Goal: Task Accomplishment & Management: Complete application form

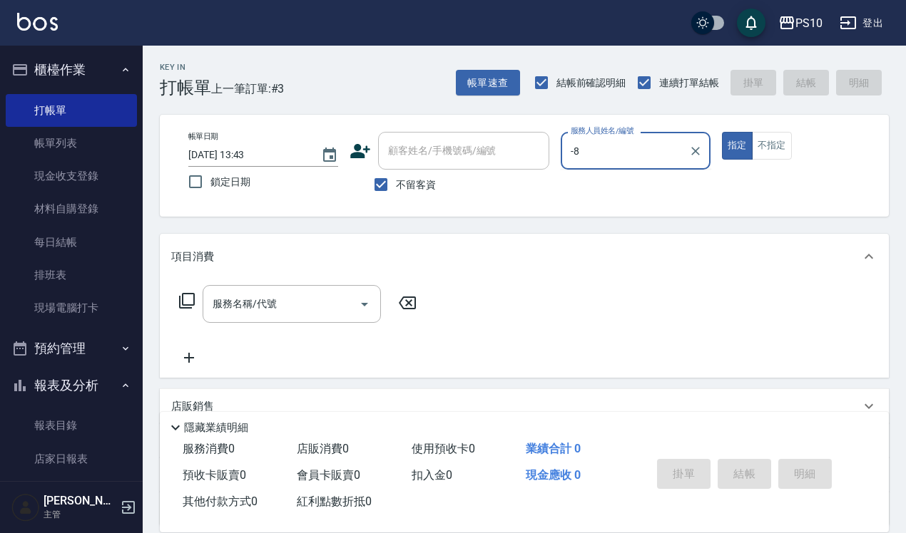
drag, startPoint x: 608, startPoint y: 146, endPoint x: 558, endPoint y: 148, distance: 49.9
click at [558, 148] on div "帳單日期 [DATE] 13:43 鎖定日期 顧客姓名/手機號碼/編號 顧客姓名/手機號碼/編號 不留客資 服務人員姓名/編號 -8 服務人員姓名/編號 指定…" at bounding box center [524, 166] width 695 height 68
type input "[PERSON_NAME]-01"
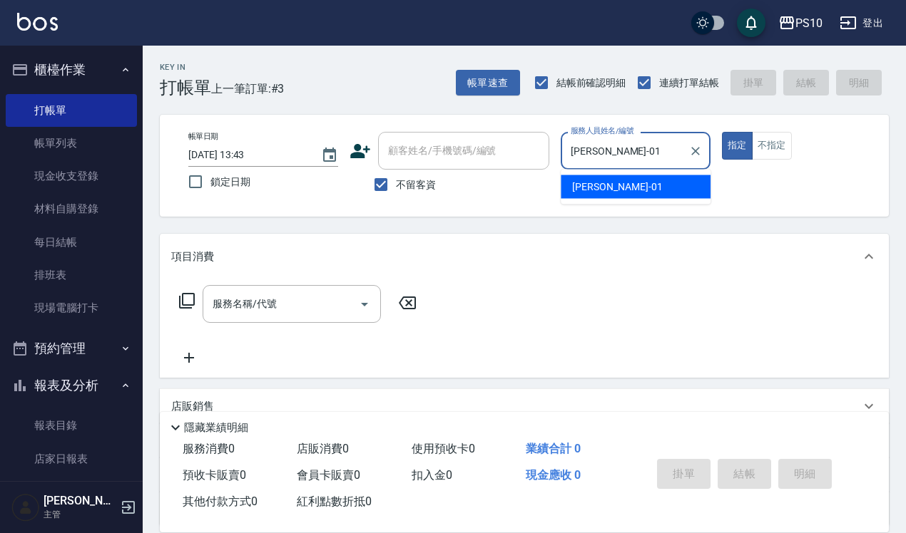
type button "true"
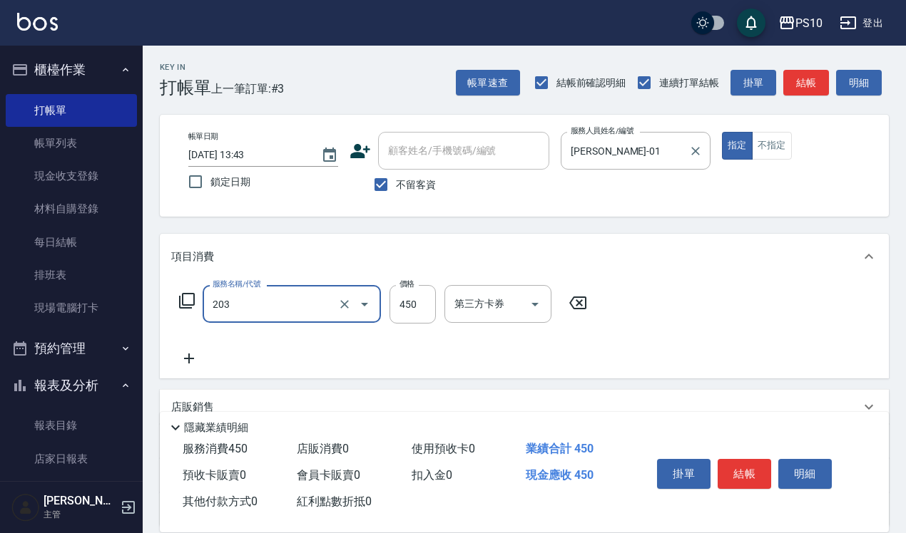
type input "剪+洗(203)"
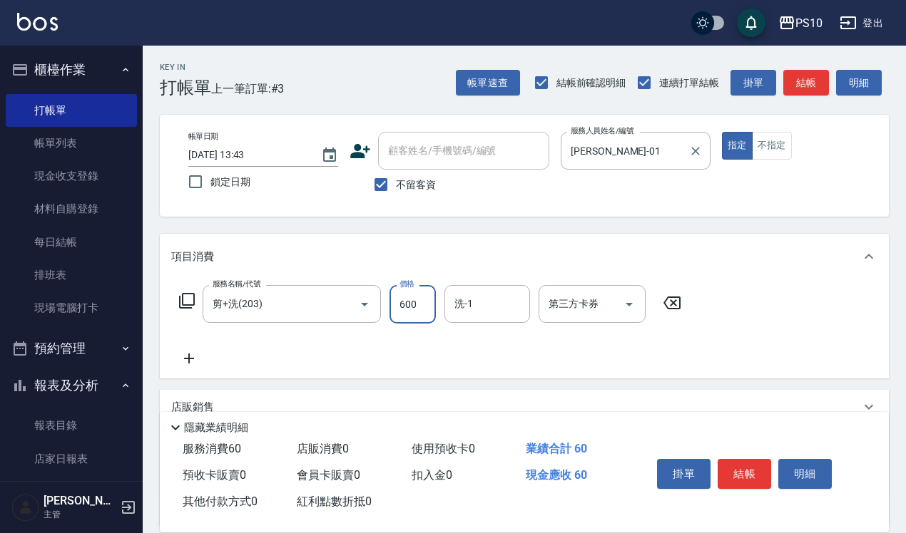
type input "600"
click at [747, 459] on button "結帳" at bounding box center [743, 474] width 53 height 30
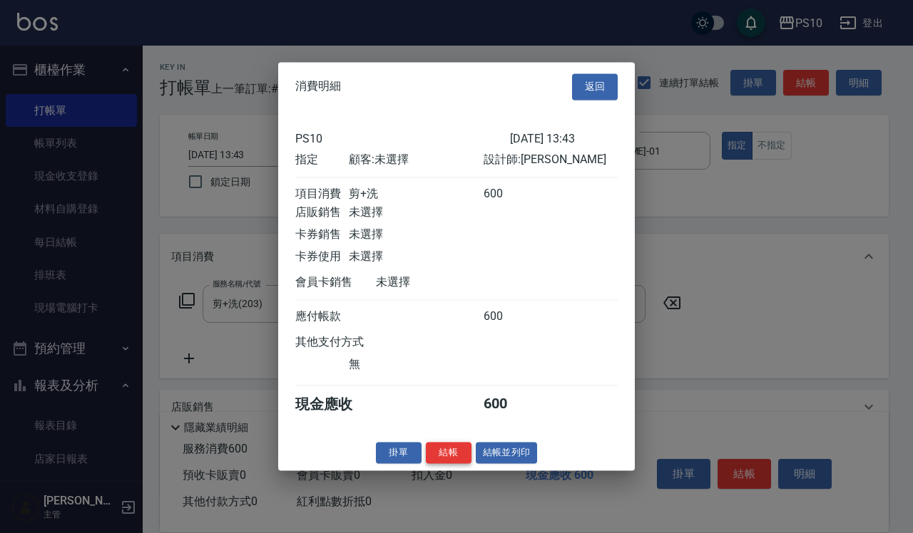
click at [456, 461] on button "結帳" at bounding box center [449, 453] width 46 height 22
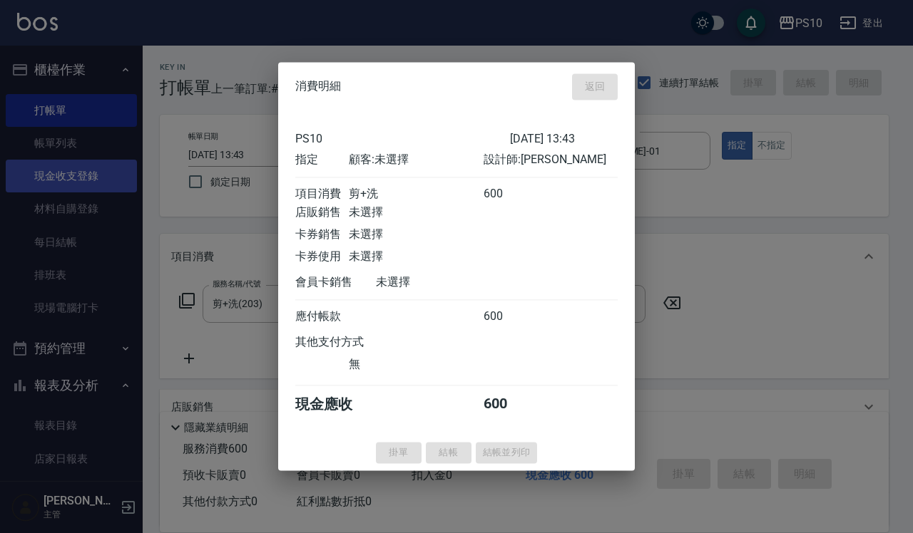
type input "[DATE] 16:22"
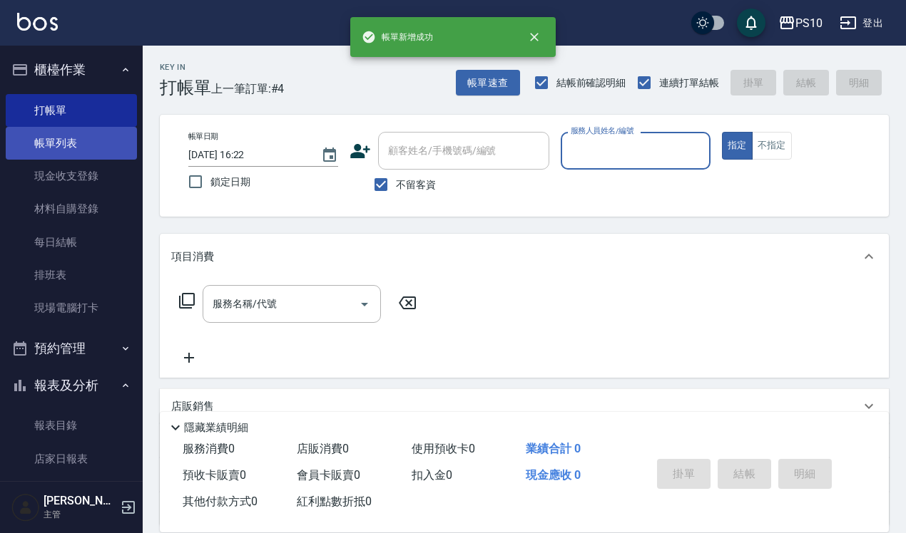
click at [94, 148] on link "帳單列表" at bounding box center [71, 143] width 131 height 33
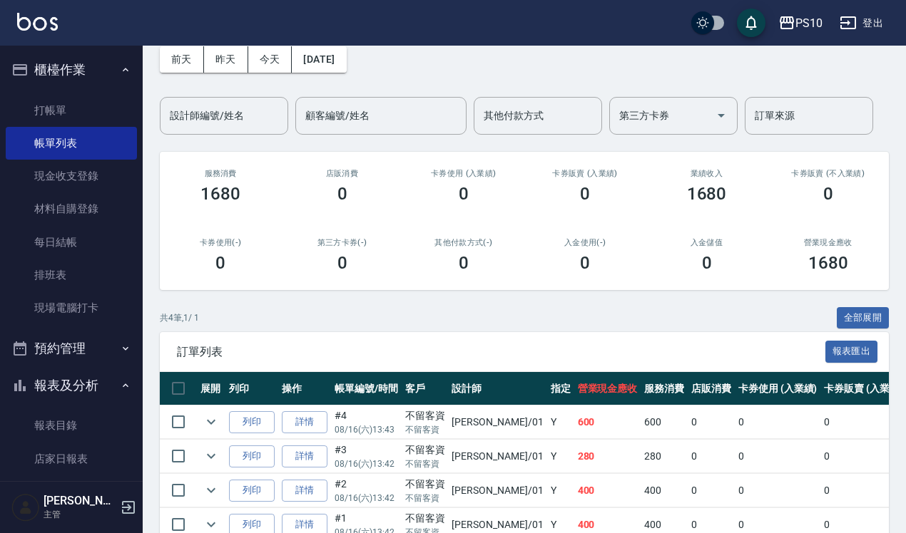
scroll to position [148, 0]
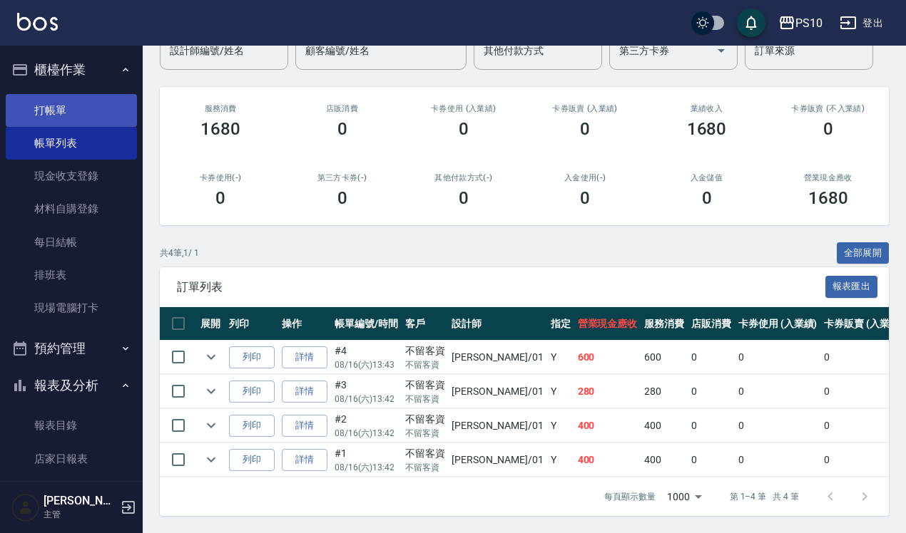
click at [79, 108] on link "打帳單" at bounding box center [71, 110] width 131 height 33
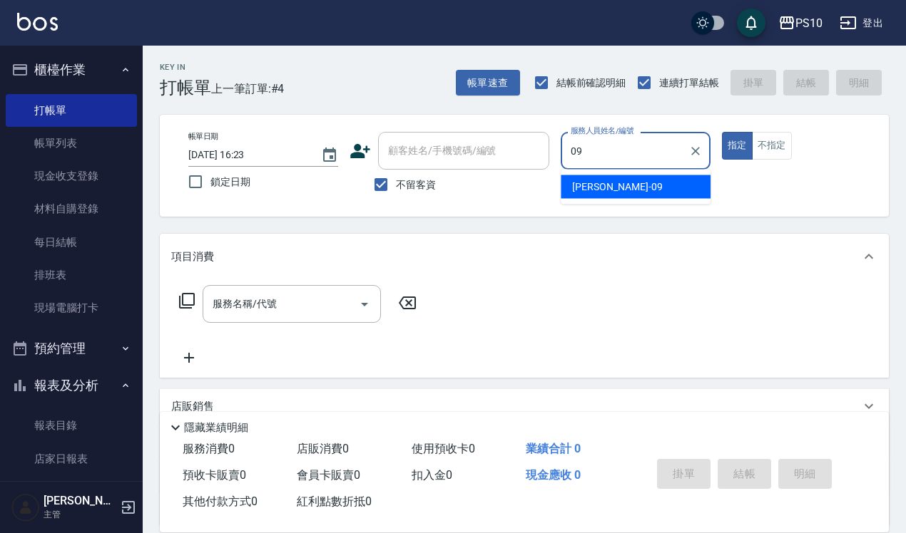
type input "[PERSON_NAME]-09"
type button "true"
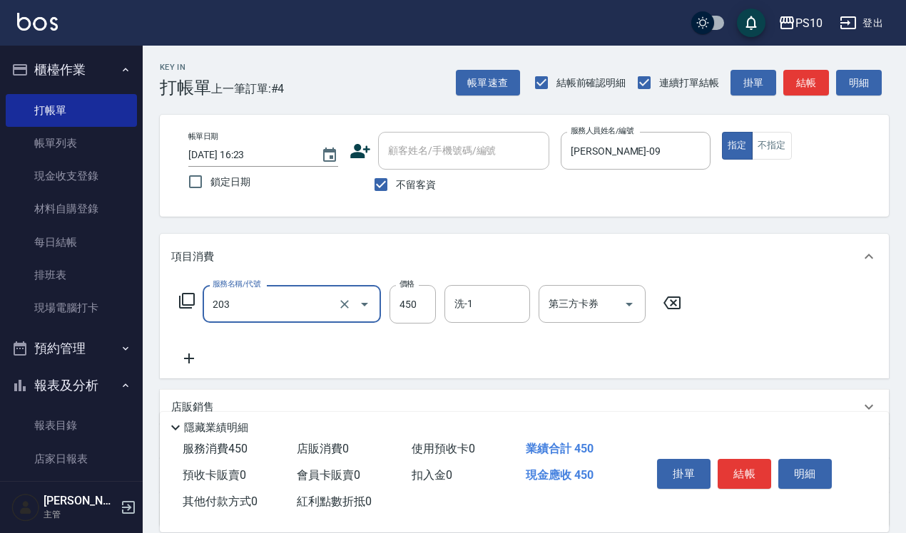
type input "剪+洗(203)"
type input "550"
click at [777, 147] on button "不指定" at bounding box center [772, 146] width 40 height 28
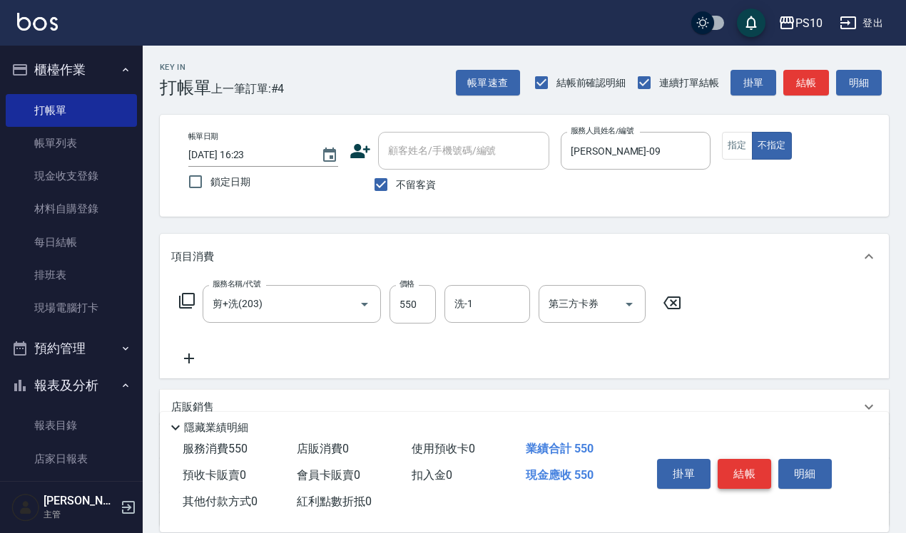
click at [744, 468] on button "結帳" at bounding box center [743, 474] width 53 height 30
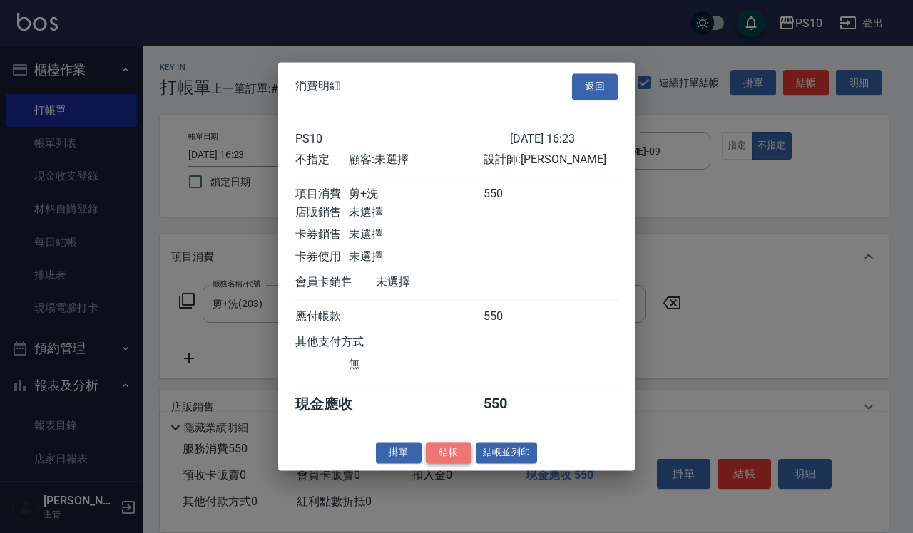
click at [456, 461] on button "結帳" at bounding box center [449, 453] width 46 height 22
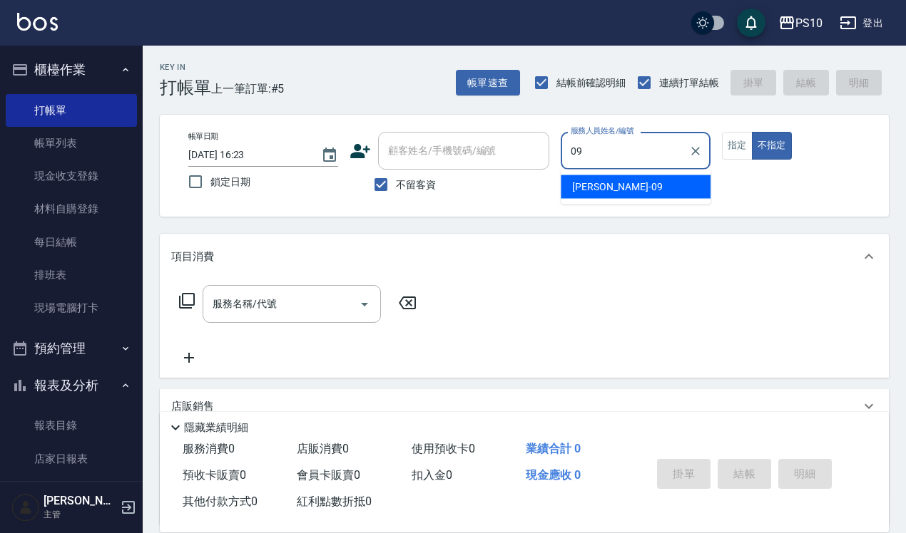
type input "[PERSON_NAME]-09"
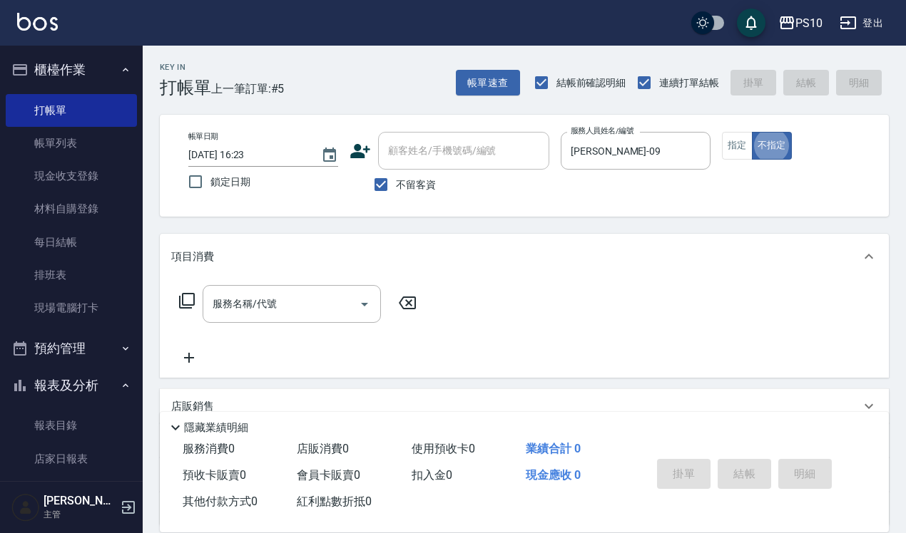
type button "false"
type input "6"
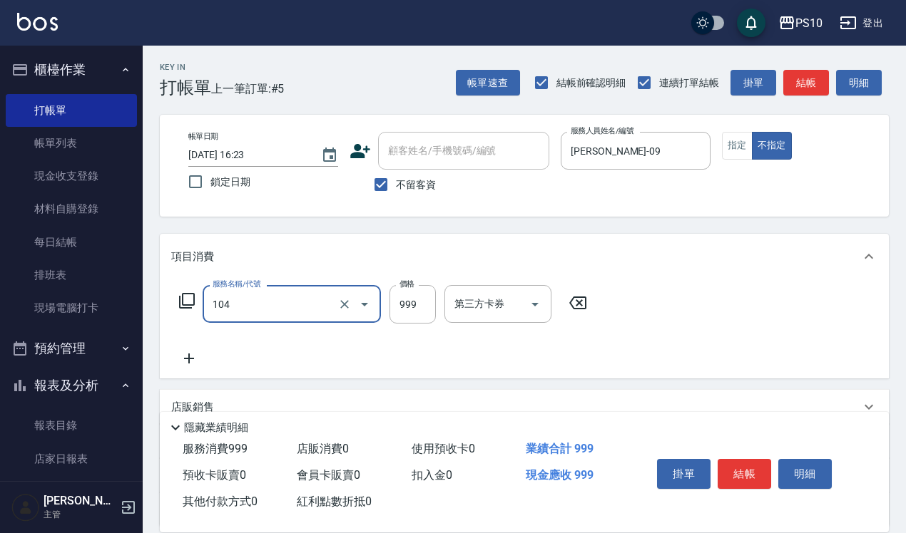
type input "SPA洗髮999(104)"
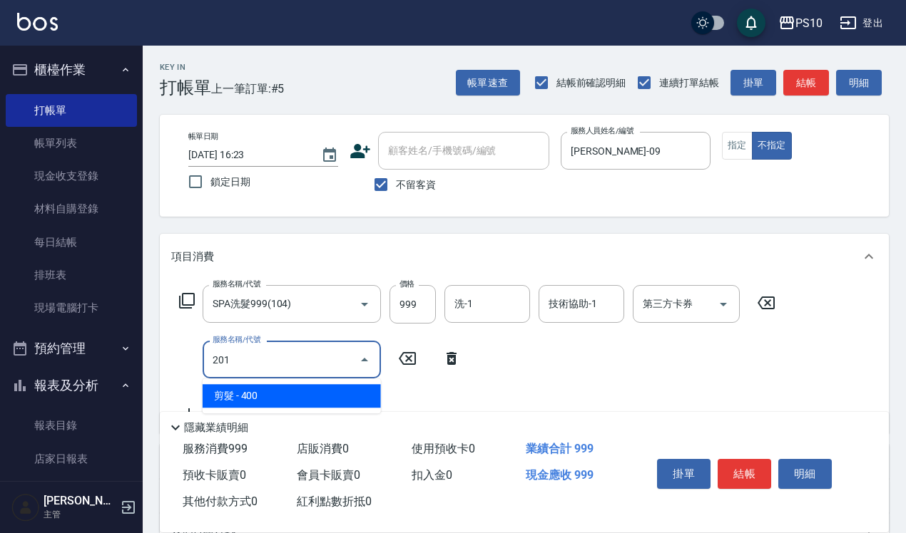
type input "剪髮(201)"
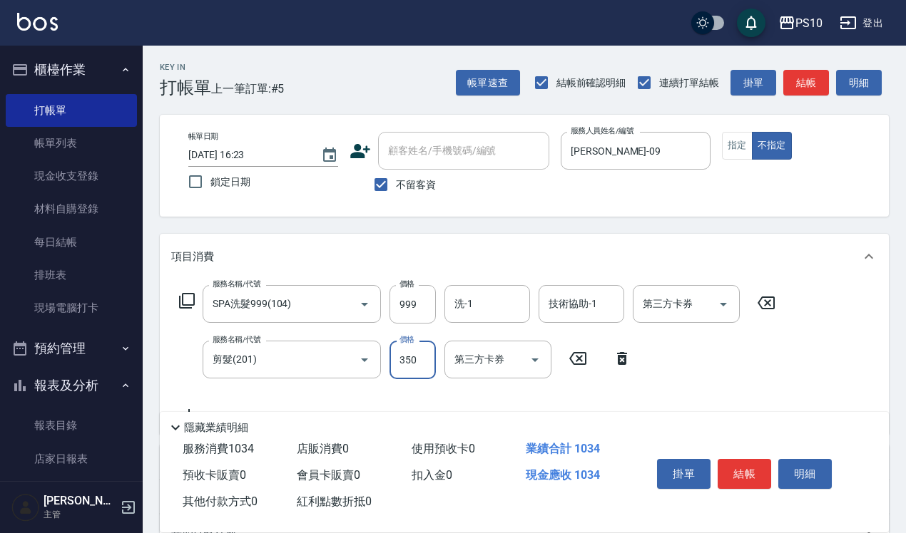
type input "350"
click at [735, 153] on button "指定" at bounding box center [737, 146] width 31 height 28
click at [743, 476] on button "結帳" at bounding box center [743, 474] width 53 height 30
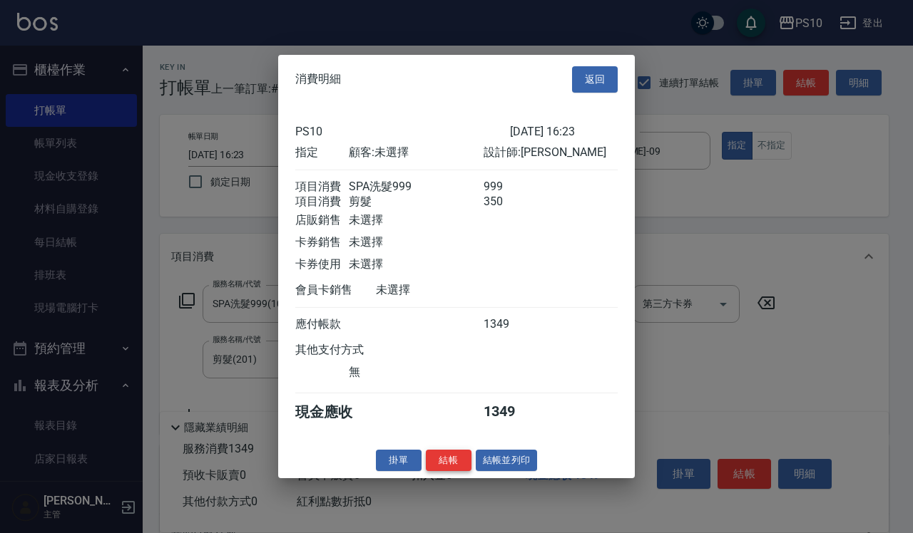
click at [461, 467] on button "結帳" at bounding box center [449, 460] width 46 height 22
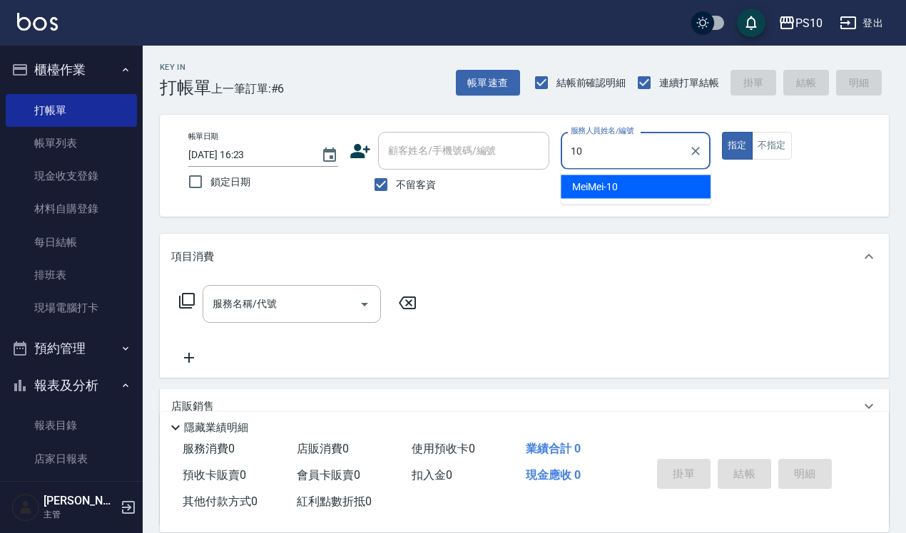
type input "MeiMei-10"
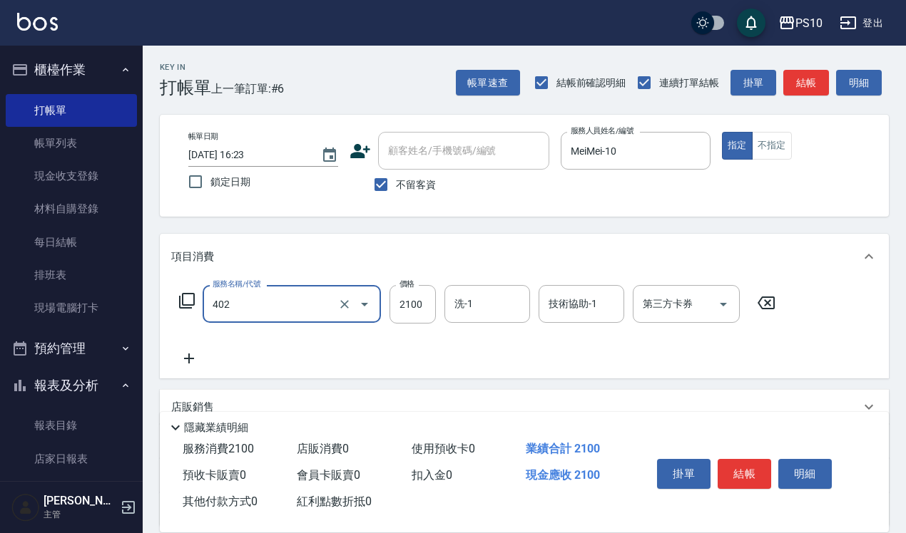
type input "染髮中髮(402)"
type input "4400"
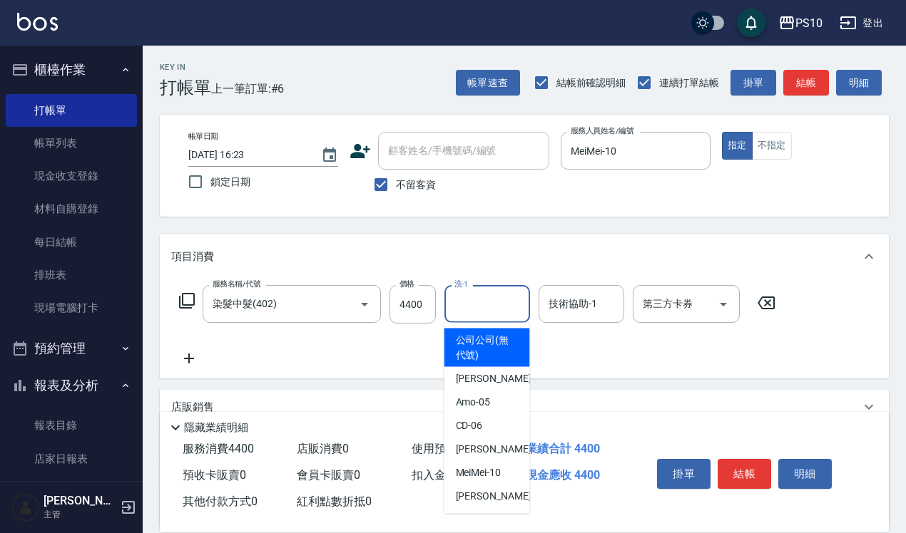
click at [496, 316] on input "洗-1" at bounding box center [487, 304] width 73 height 25
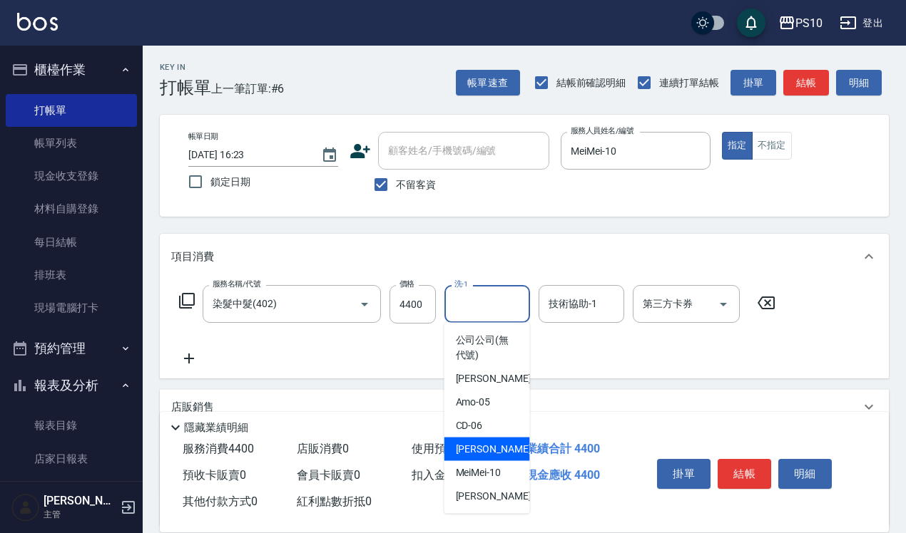
click at [496, 440] on div "[PERSON_NAME] -09" at bounding box center [487, 450] width 86 height 24
type input "[PERSON_NAME]-09"
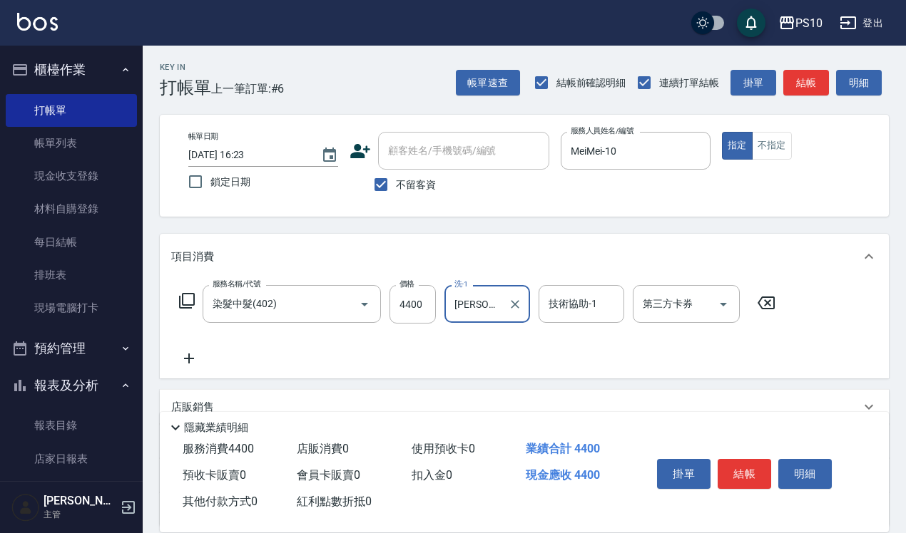
click at [196, 352] on icon at bounding box center [189, 358] width 36 height 17
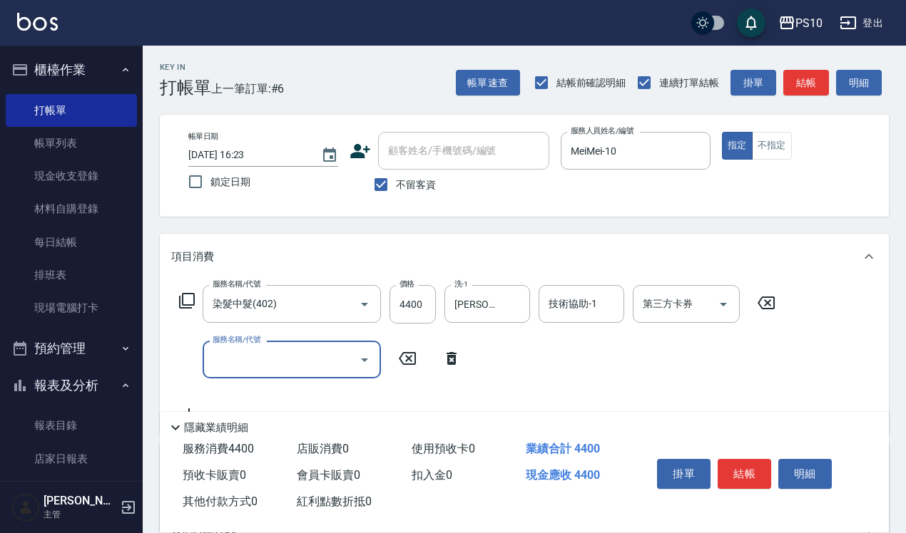
click at [247, 352] on input "服務名稱/代號" at bounding box center [281, 359] width 144 height 25
type input "免費護髮(512)"
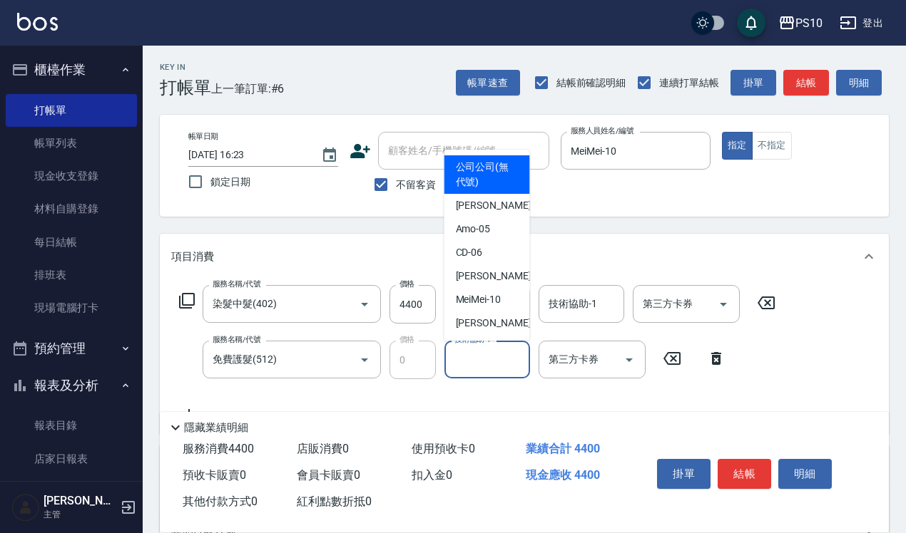
click at [490, 362] on input "技術協助-1" at bounding box center [487, 359] width 73 height 25
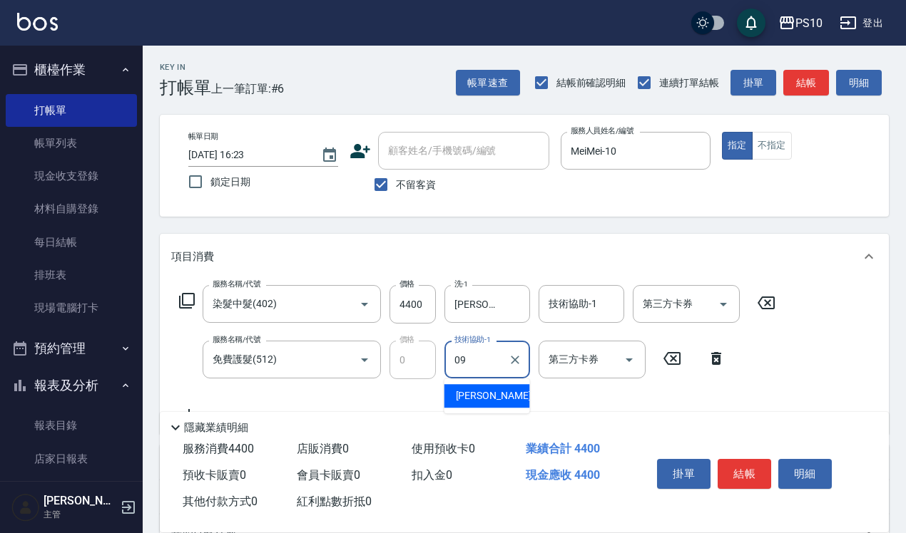
type input "[PERSON_NAME]-09"
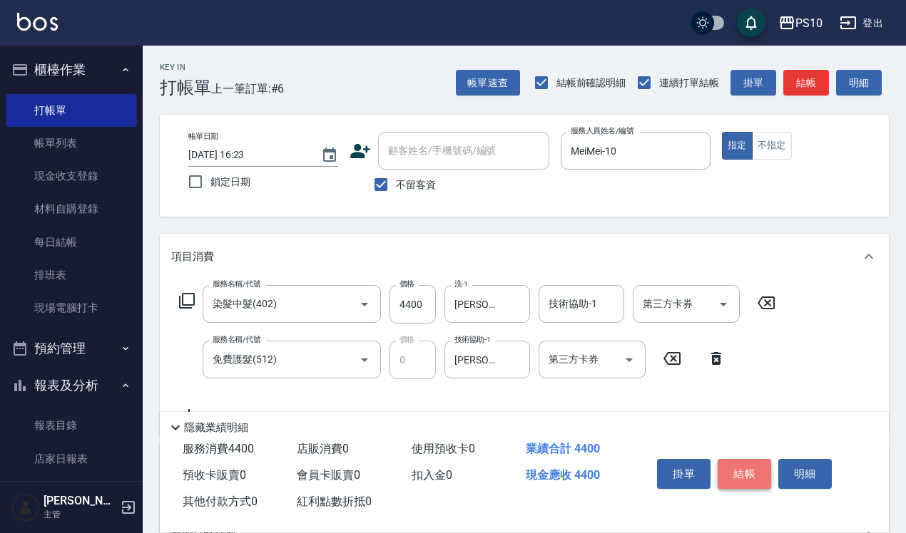
click at [757, 460] on button "結帳" at bounding box center [743, 474] width 53 height 30
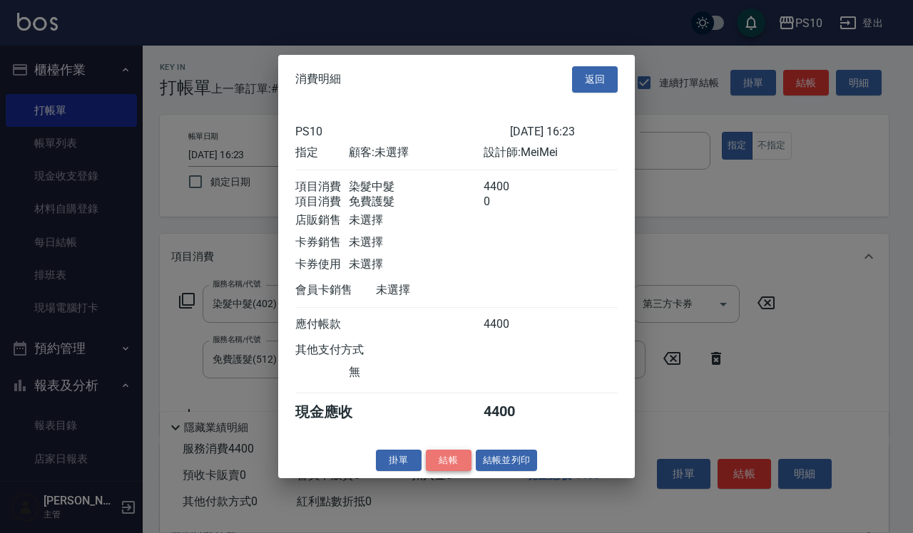
click at [451, 471] on button "結帳" at bounding box center [449, 460] width 46 height 22
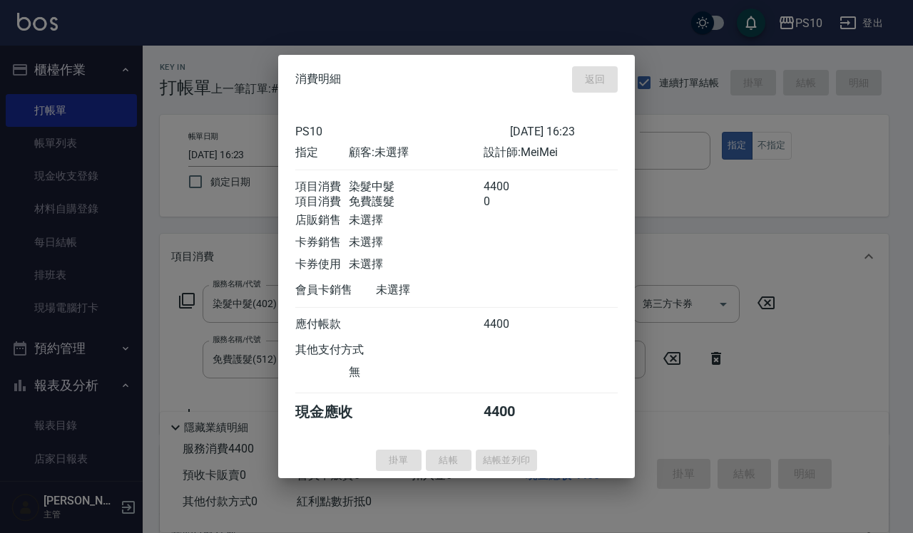
type input "[DATE] 16:24"
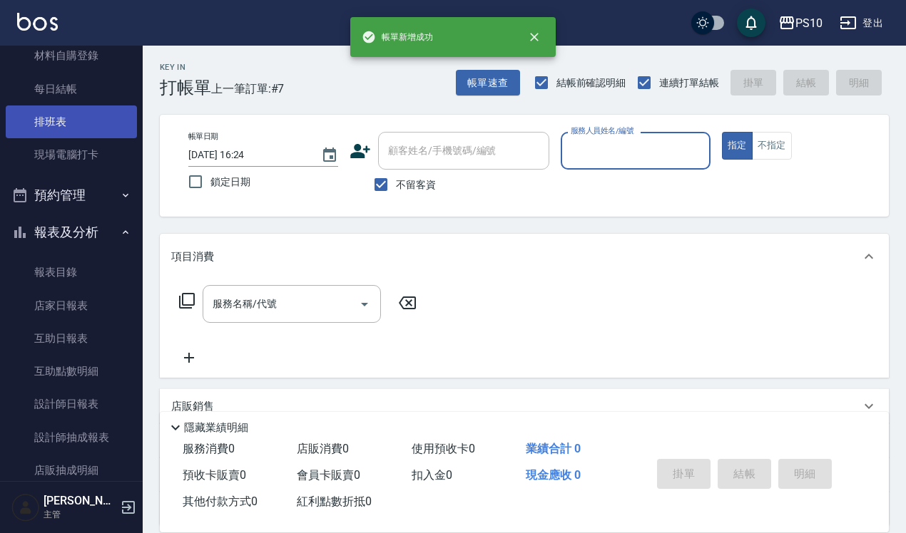
scroll to position [178, 0]
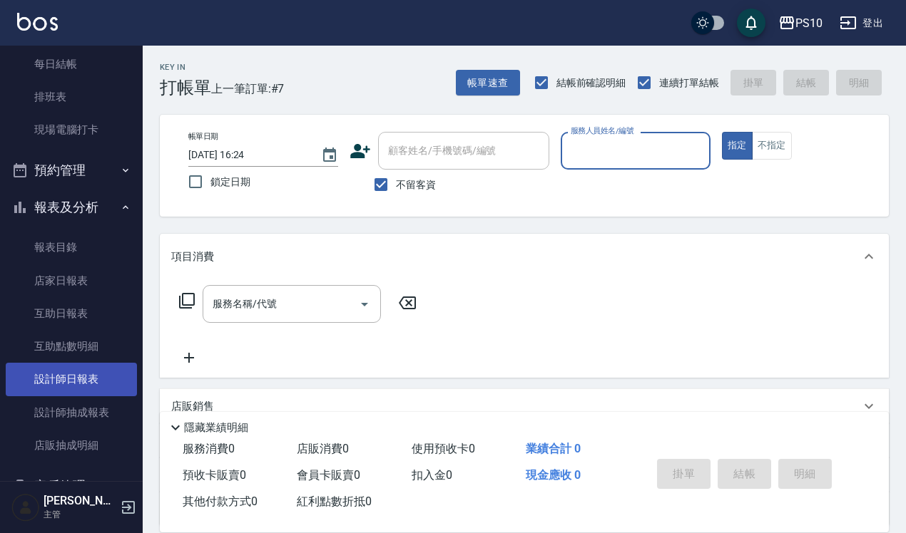
click at [93, 374] on link "設計師日報表" at bounding box center [71, 379] width 131 height 33
